Goal: Task Accomplishment & Management: Use online tool/utility

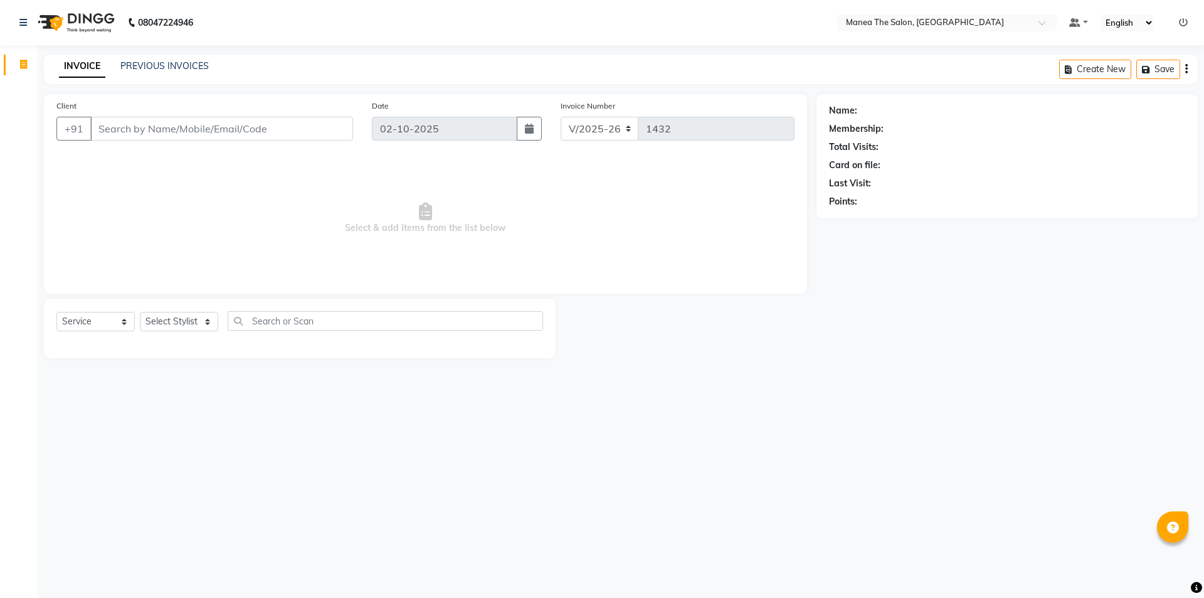
select select "6397"
select select "service"
click at [190, 327] on select "Select Stylist [PERSON_NAME] [PERSON_NAME] Aruna [PERSON_NAME] Manager [PERSON_…" at bounding box center [179, 321] width 78 height 19
select select "64811"
click at [140, 312] on select "Select Stylist [PERSON_NAME] [PERSON_NAME] Aruna [PERSON_NAME] Manager [PERSON_…" at bounding box center [179, 321] width 78 height 19
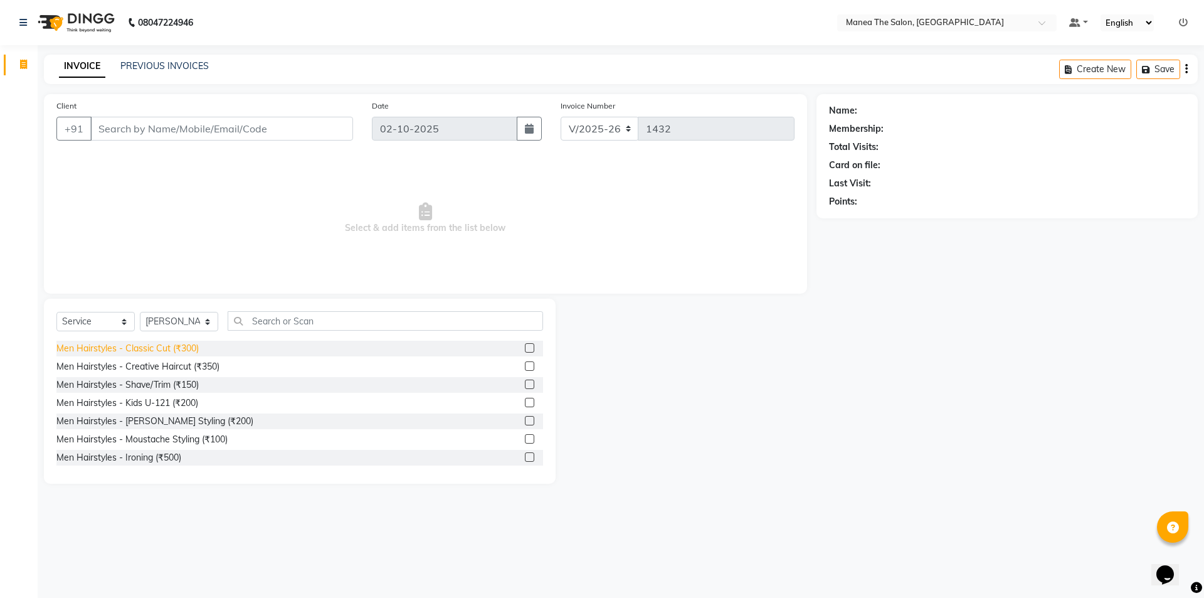
click at [191, 345] on div "Men Hairstyles - Classic Cut (₹300)" at bounding box center [127, 348] width 142 height 13
checkbox input "false"
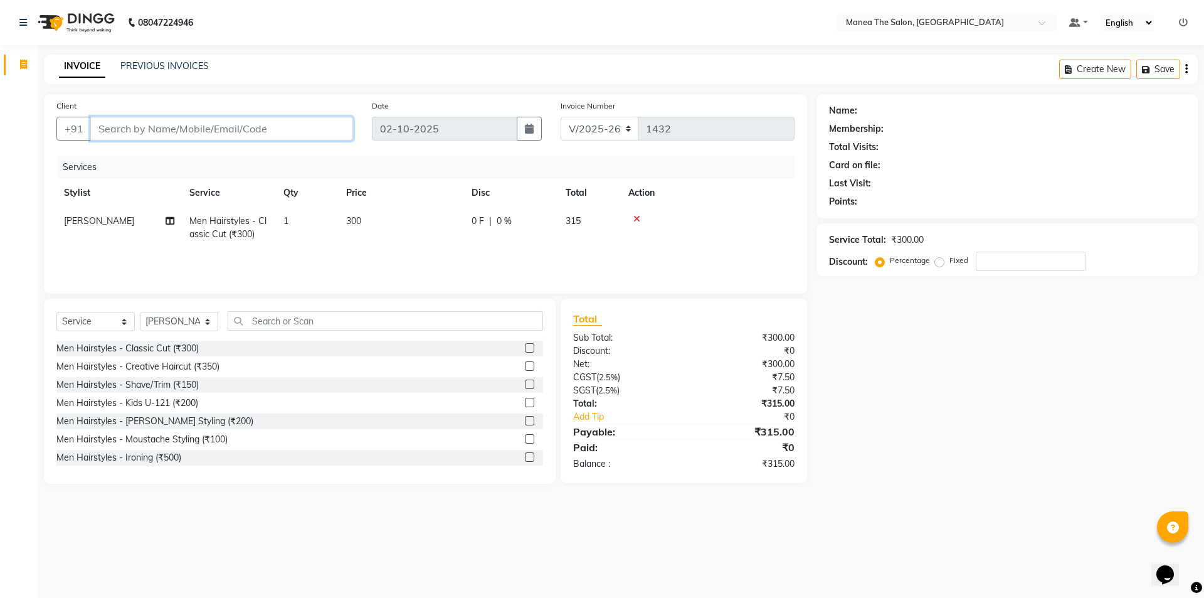
click at [285, 123] on input "Client" at bounding box center [221, 129] width 263 height 24
type input "7"
type input "0"
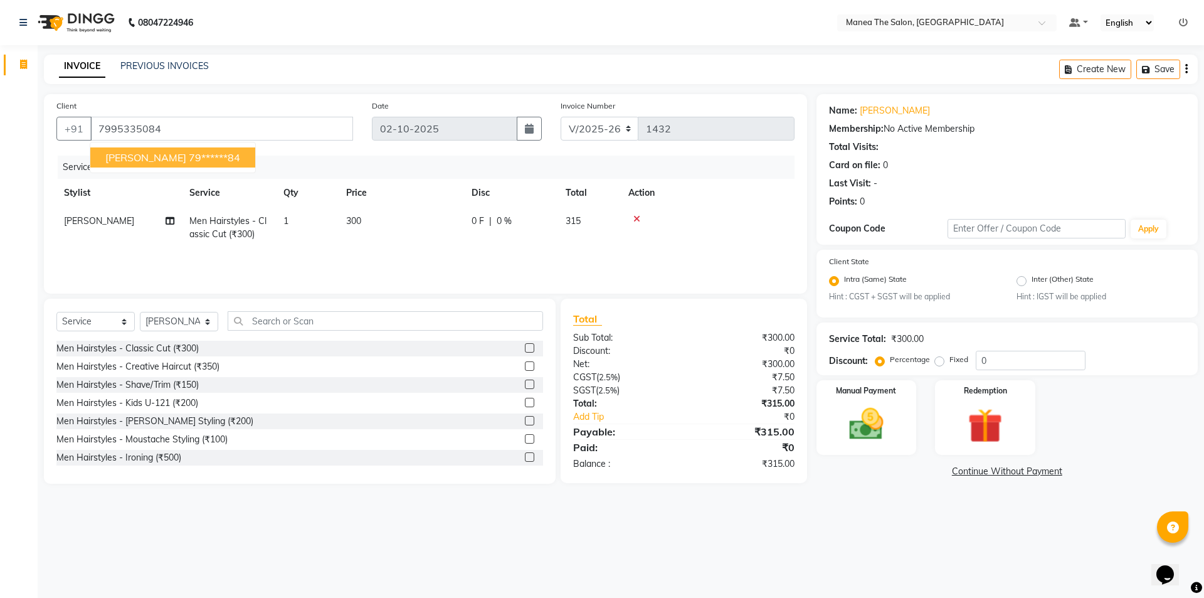
click at [201, 166] on ngb-typeahead-window "[PERSON_NAME] 79******84" at bounding box center [173, 157] width 166 height 31
click at [205, 159] on ngb-highlight "79******84" at bounding box center [214, 157] width 51 height 13
type input "79******84"
click at [871, 418] on img at bounding box center [867, 424] width 58 height 41
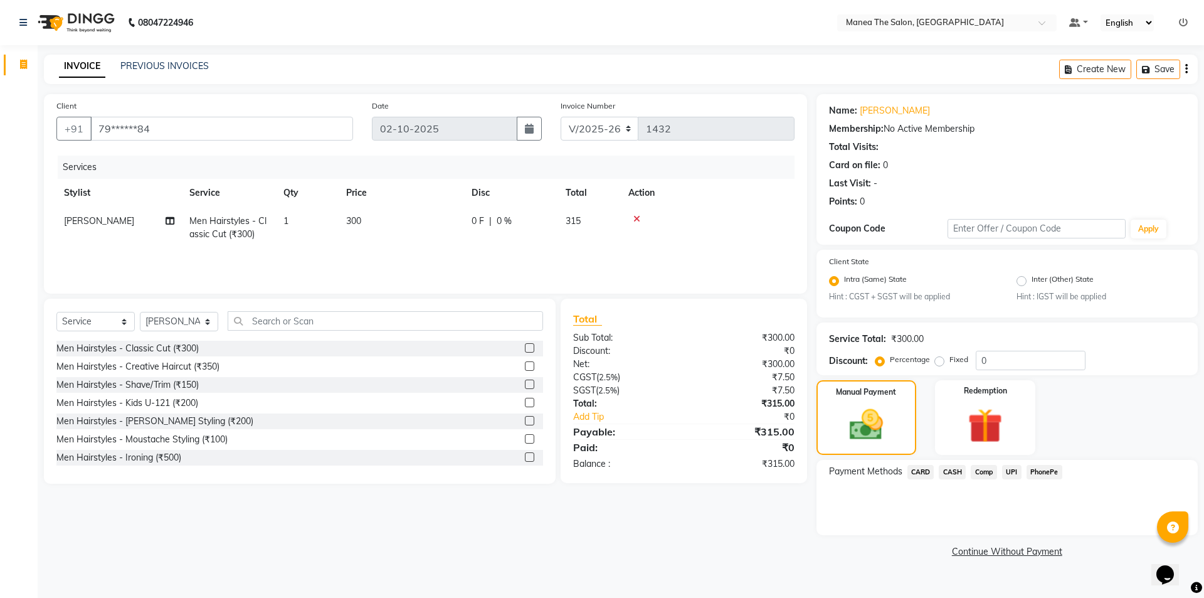
click at [1008, 472] on span "UPI" at bounding box center [1011, 472] width 19 height 14
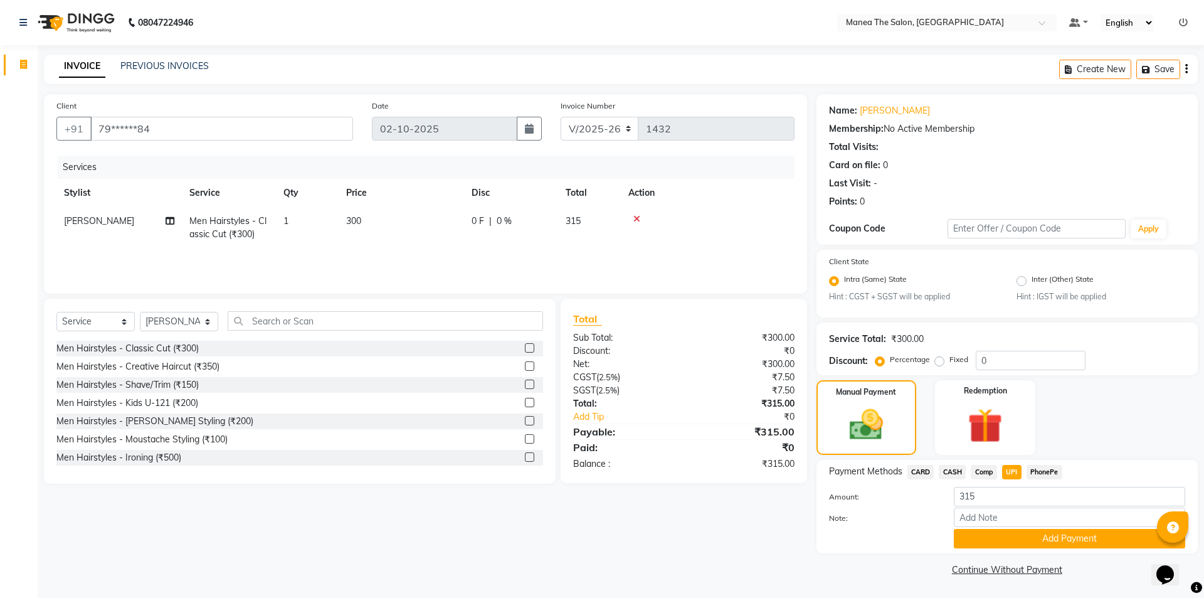
drag, startPoint x: 1054, startPoint y: 538, endPoint x: 1040, endPoint y: 536, distance: 14.5
click at [1053, 538] on button "Add Payment" at bounding box center [1069, 538] width 231 height 19
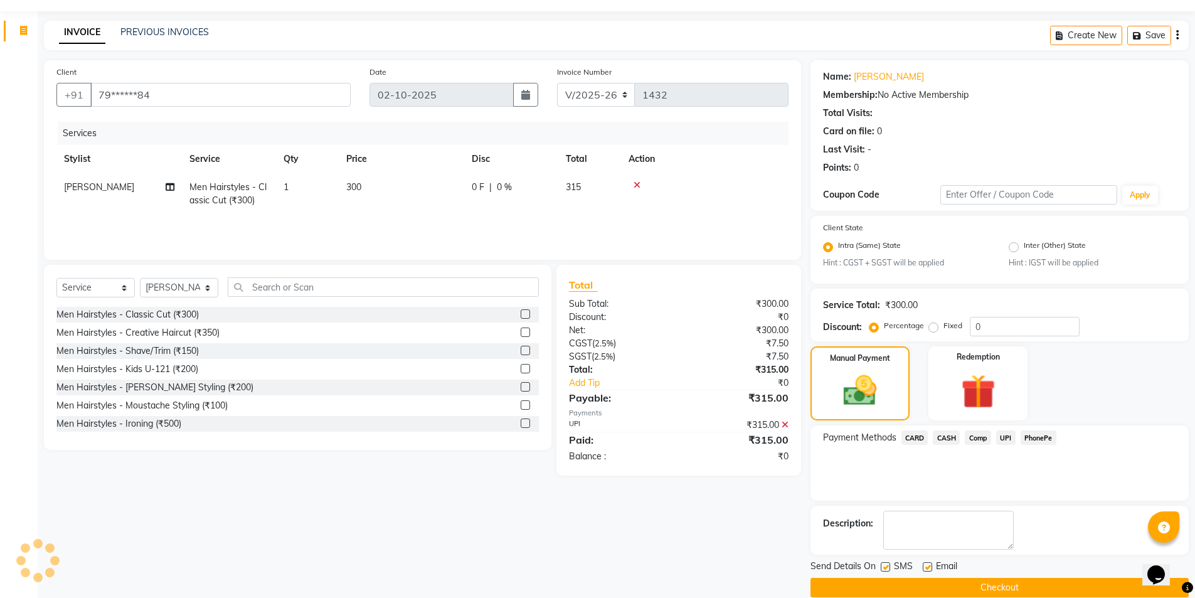
scroll to position [52, 0]
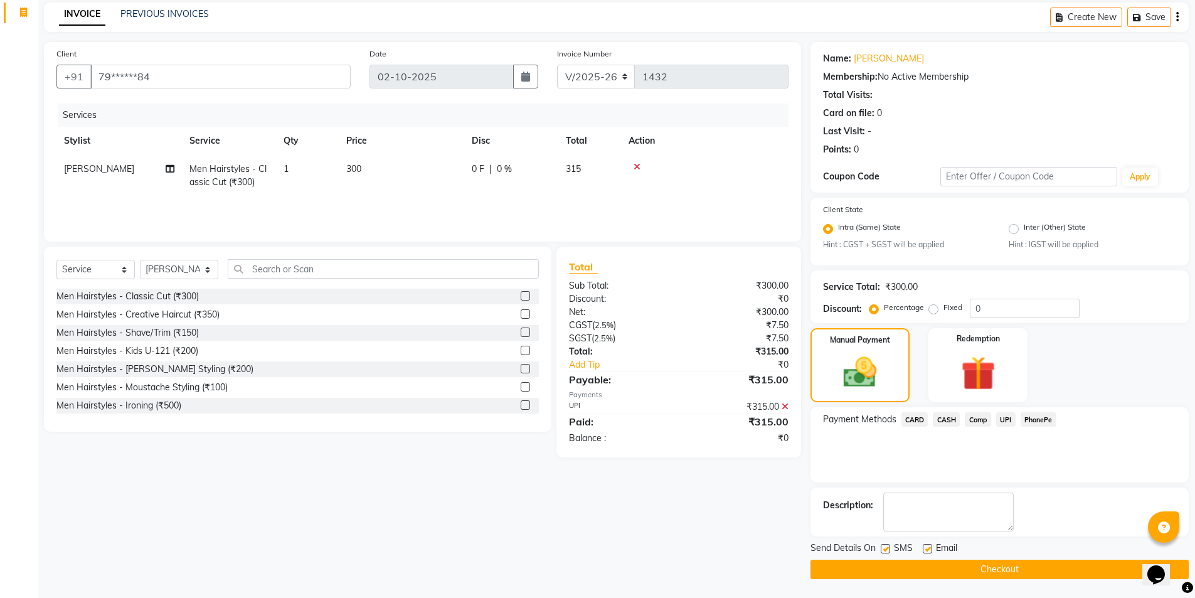
click at [1010, 572] on button "Checkout" at bounding box center [1000, 569] width 378 height 19
